Goal: Navigation & Orientation: Understand site structure

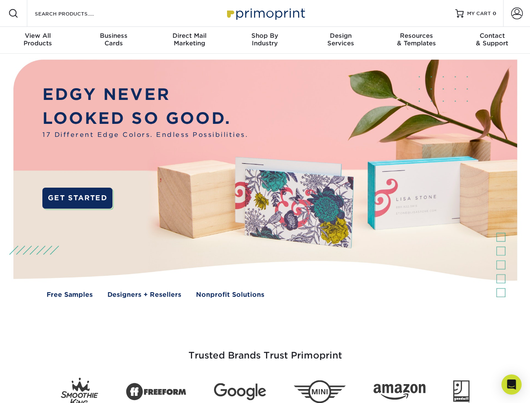
click at [265, 201] on img at bounding box center [265, 185] width 524 height 262
click at [13, 13] on span at bounding box center [13, 13] width 10 height 10
click at [516, 13] on span at bounding box center [517, 14] width 12 height 12
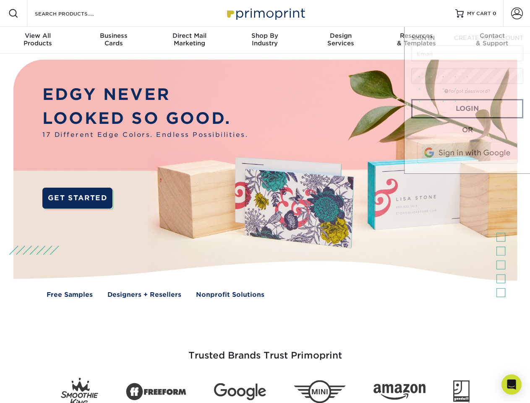
click at [38, 40] on div "View All Products" at bounding box center [38, 39] width 76 height 15
click at [113, 40] on div "Business Cards" at bounding box center [114, 39] width 76 height 15
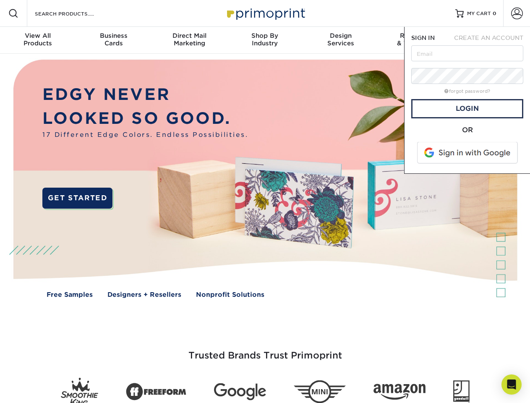
click at [189, 40] on div "Direct Mail Marketing" at bounding box center [189, 39] width 76 height 15
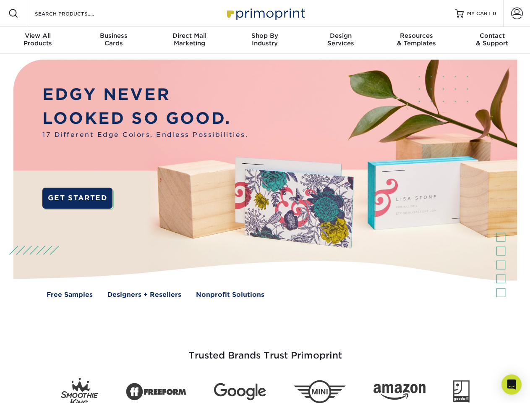
click at [265, 40] on div "Shop By Industry" at bounding box center [265, 39] width 76 height 15
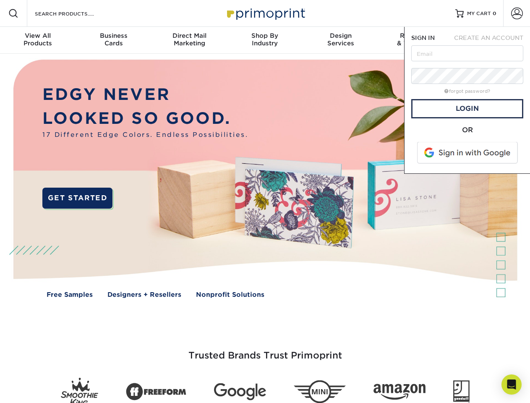
click at [341, 40] on div "Design Services" at bounding box center [341, 39] width 76 height 15
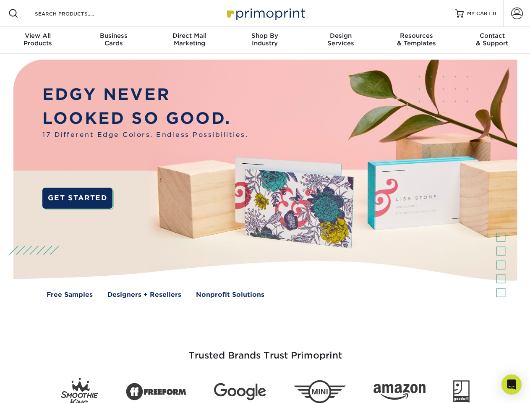
click at [416, 40] on span "SIGN IN" at bounding box center [422, 37] width 23 height 7
click at [492, 40] on div "Contact & Support" at bounding box center [492, 39] width 76 height 15
